Goal: Entertainment & Leisure: Consume media (video, audio)

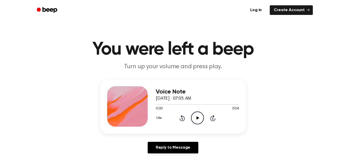
click at [199, 119] on icon "Play Audio" at bounding box center [197, 118] width 13 height 13
click at [198, 116] on icon "Play Audio" at bounding box center [197, 118] width 13 height 13
click at [196, 117] on icon at bounding box center [197, 118] width 3 height 3
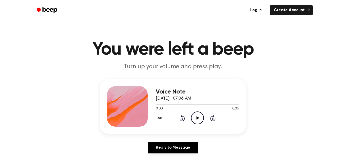
click at [197, 116] on icon "Play Audio" at bounding box center [197, 118] width 13 height 13
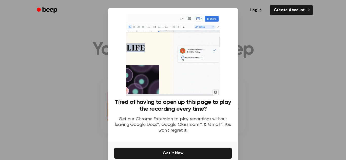
click at [271, 36] on div at bounding box center [173, 80] width 346 height 160
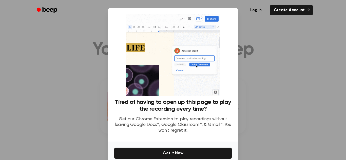
scroll to position [24, 0]
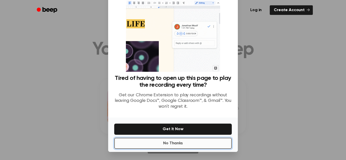
click at [175, 143] on button "No Thanks" at bounding box center [173, 143] width 118 height 11
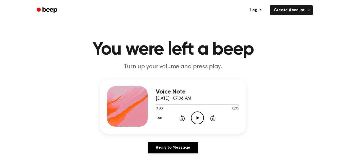
click at [196, 115] on icon "Play Audio" at bounding box center [197, 118] width 13 height 13
click at [198, 115] on icon "Play Audio" at bounding box center [197, 118] width 13 height 13
click at [201, 122] on icon "Play Audio" at bounding box center [197, 118] width 13 height 13
click at [196, 114] on icon "Play Audio" at bounding box center [197, 118] width 13 height 13
click at [197, 122] on icon "Play Audio" at bounding box center [197, 118] width 13 height 13
